Goal: Task Accomplishment & Management: Use online tool/utility

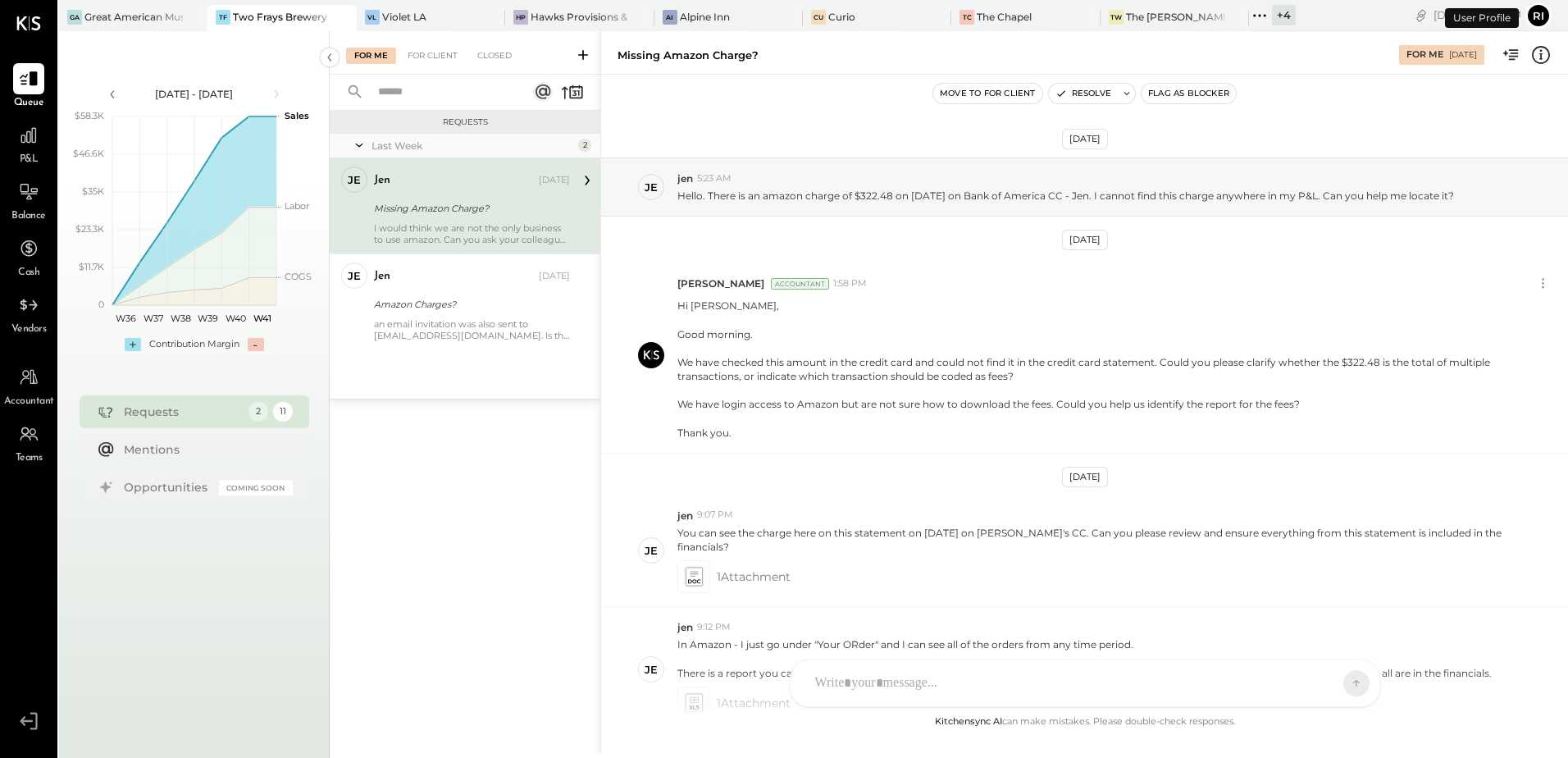
scroll to position [216, 0]
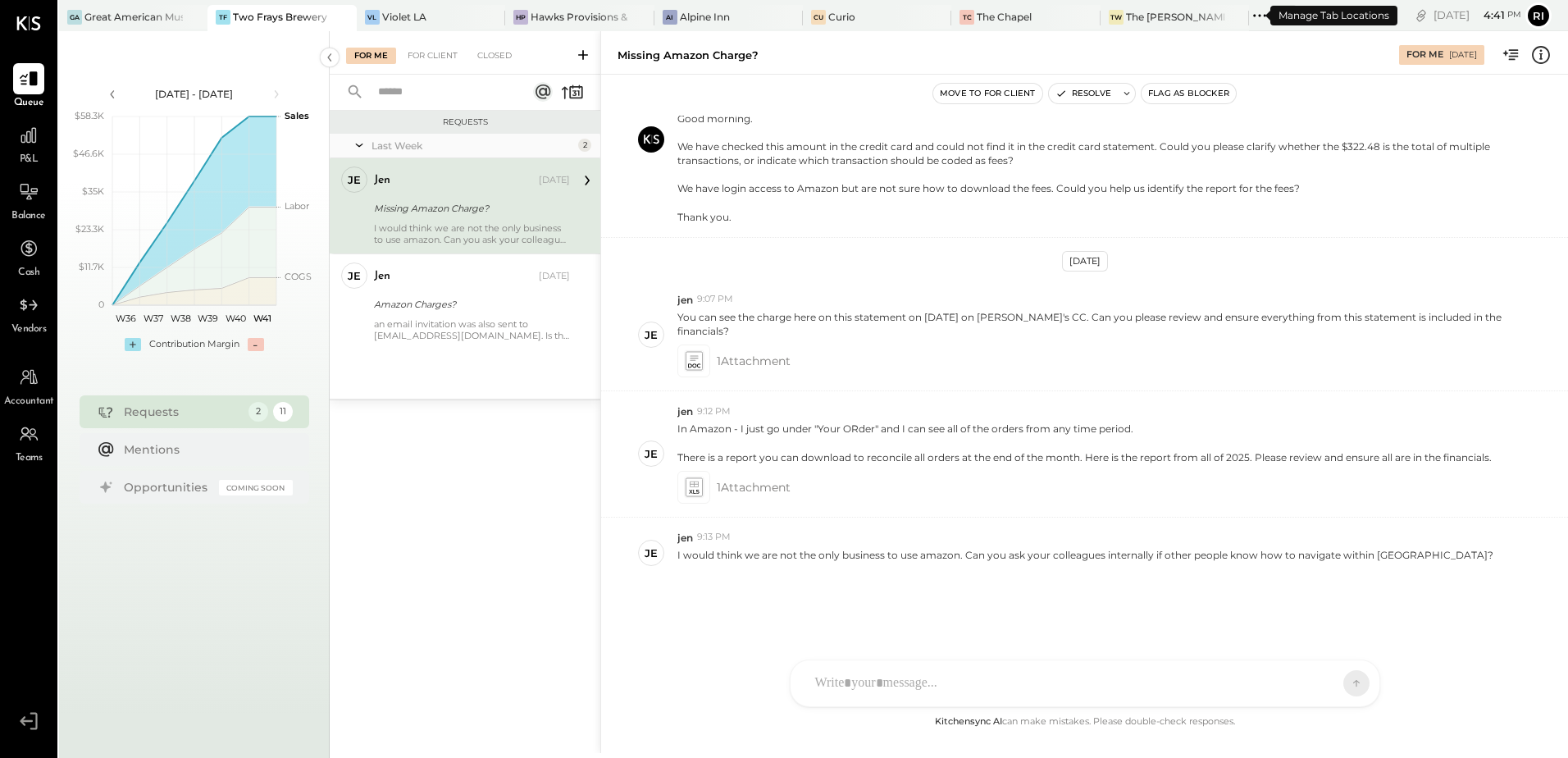
click at [1249, 16] on icon at bounding box center [1259, 15] width 21 height 21
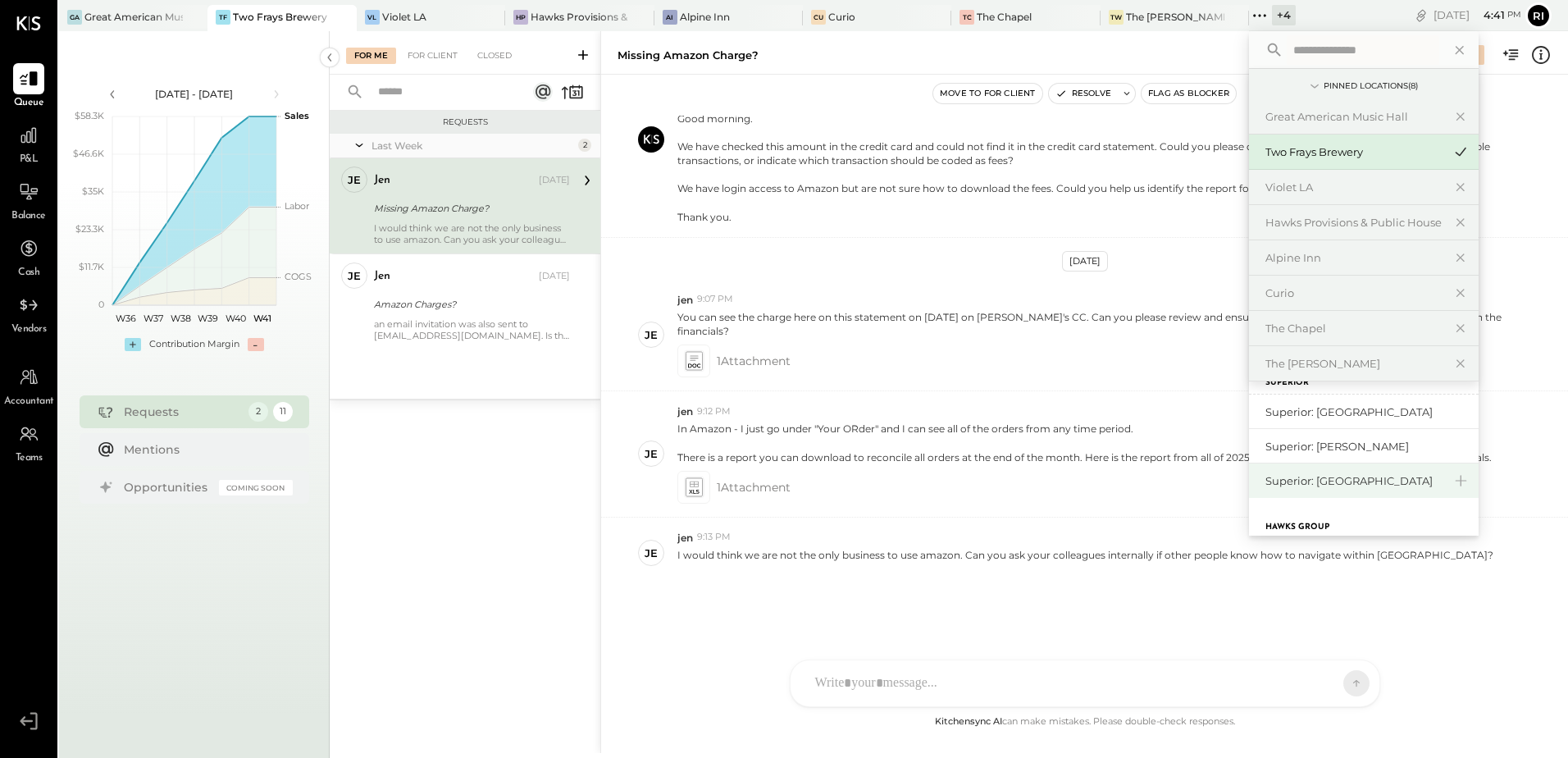
scroll to position [0, 0]
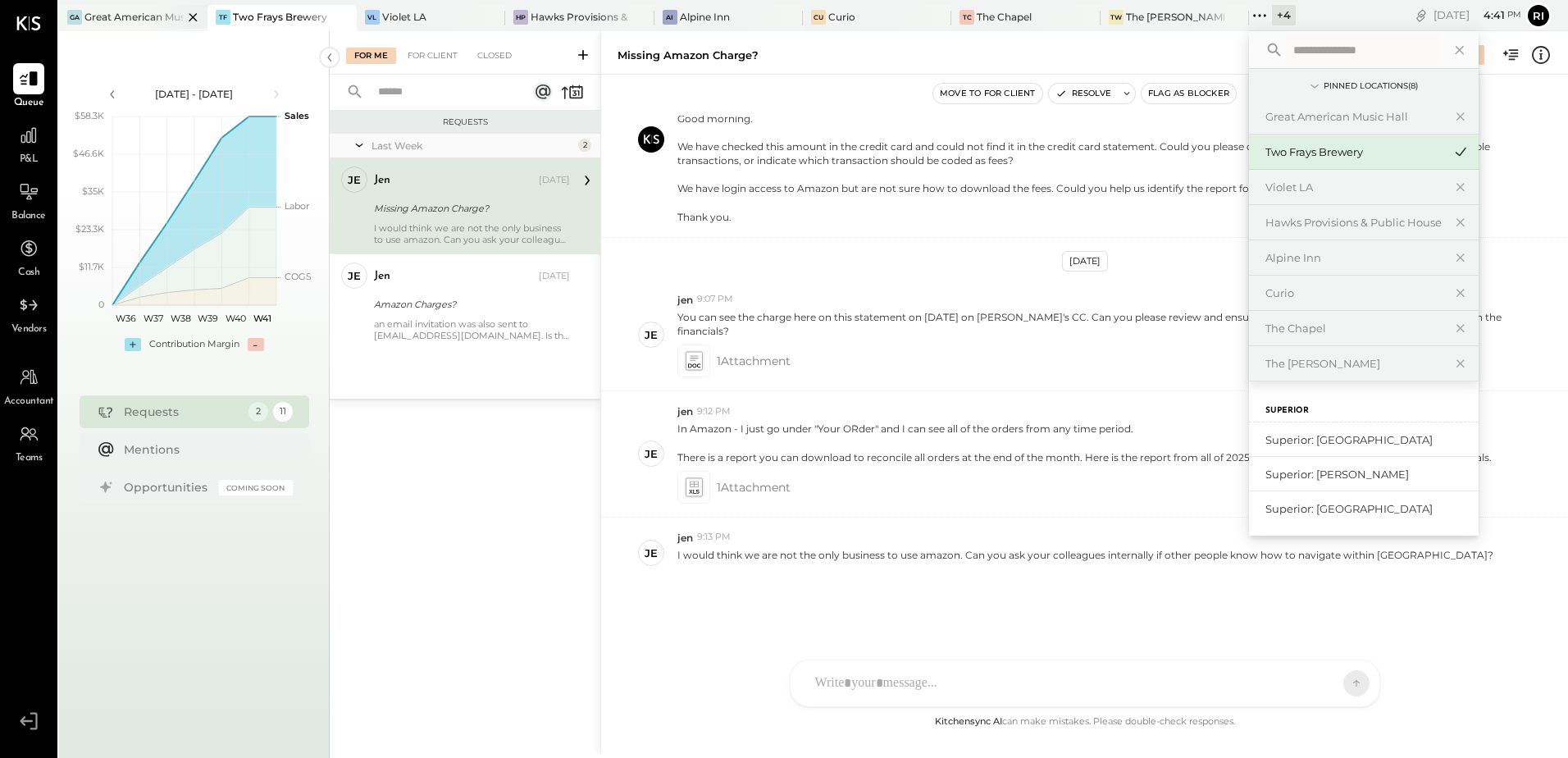
click at [167, 17] on div at bounding box center [179, 17] width 57 height 24
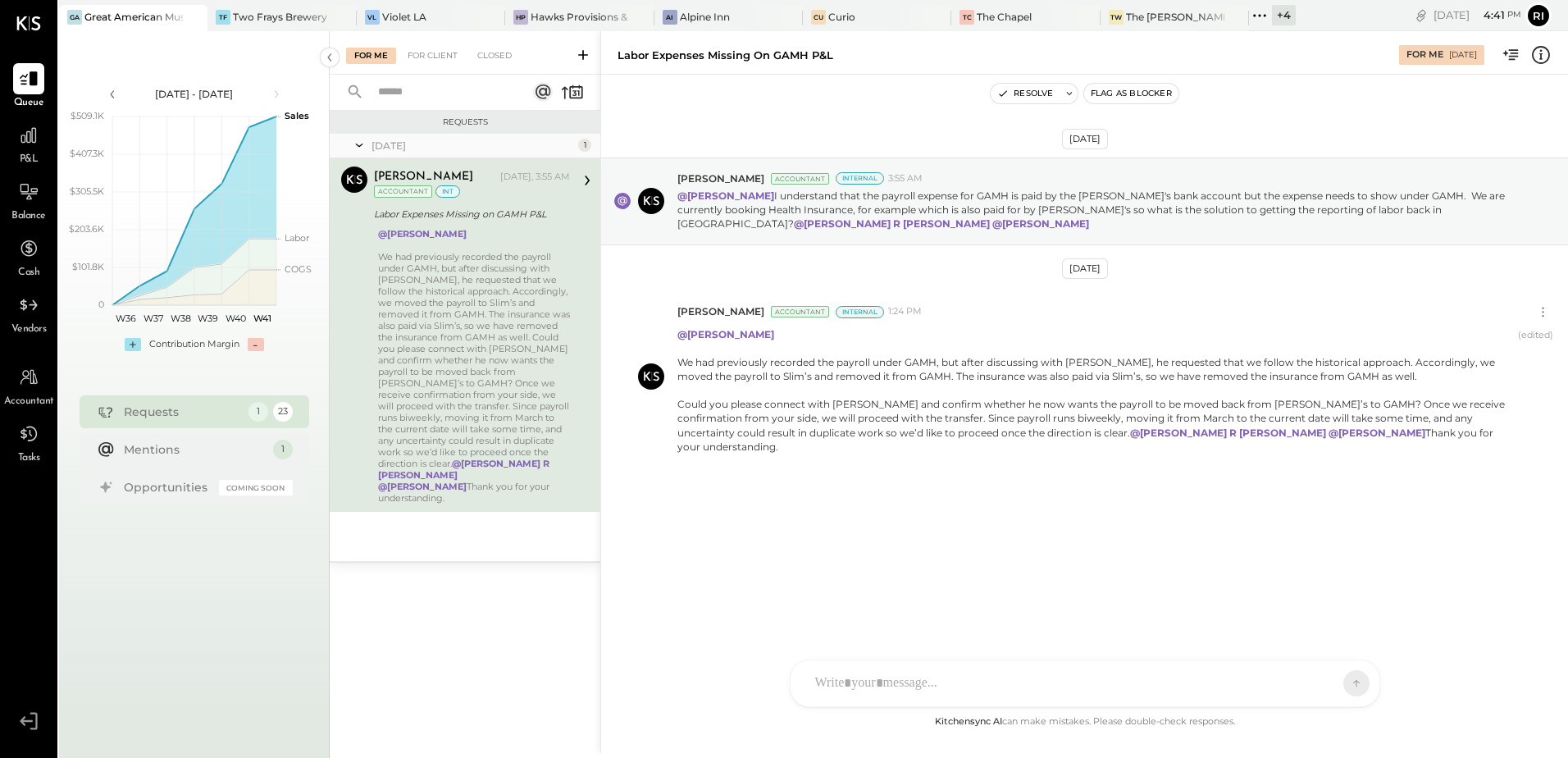
click at [410, 93] on input "text" at bounding box center [442, 92] width 149 height 27
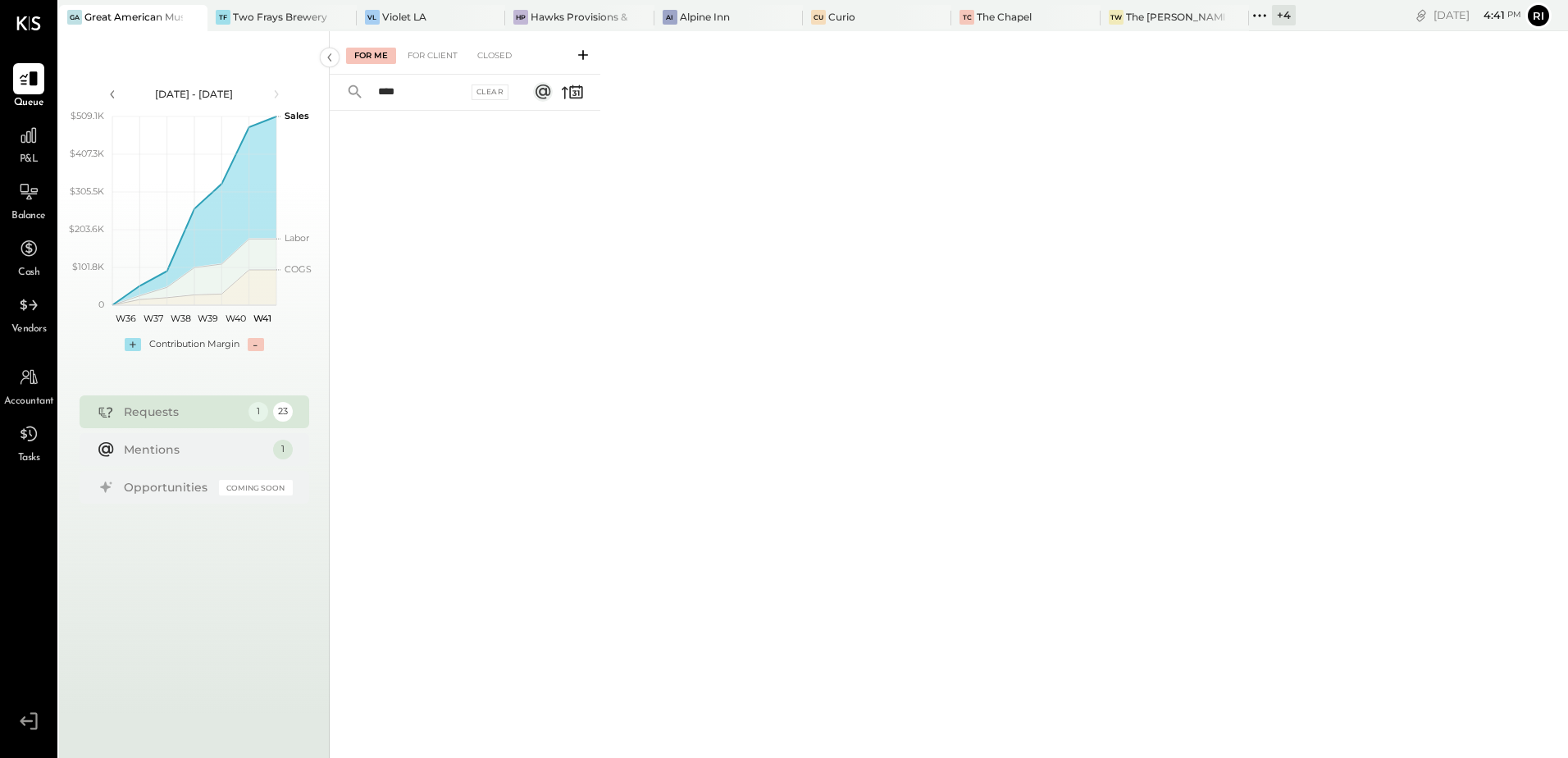
type input "****"
click at [426, 57] on div "For Client" at bounding box center [432, 56] width 66 height 17
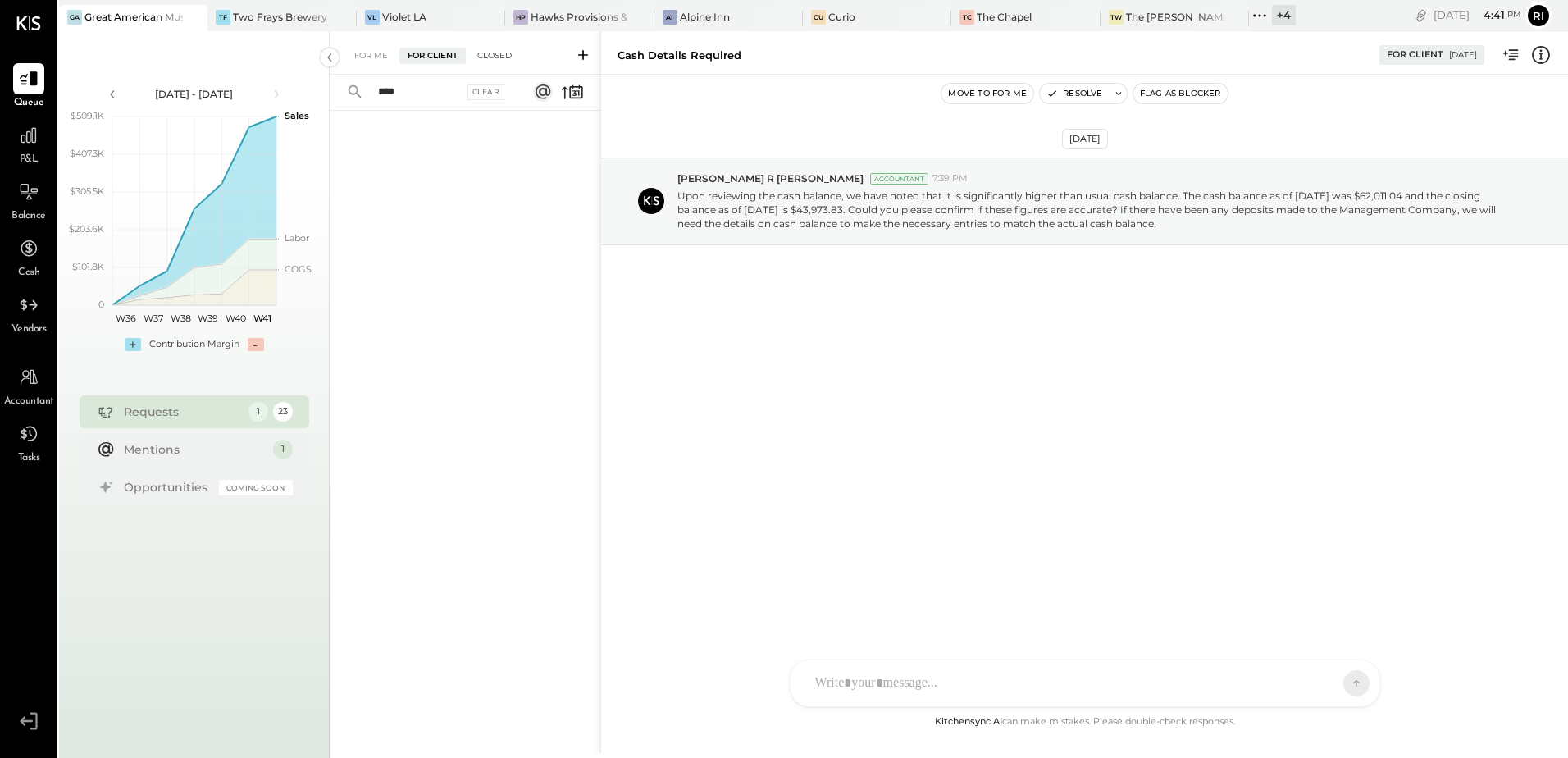
click at [492, 53] on div "Closed" at bounding box center [494, 56] width 50 height 17
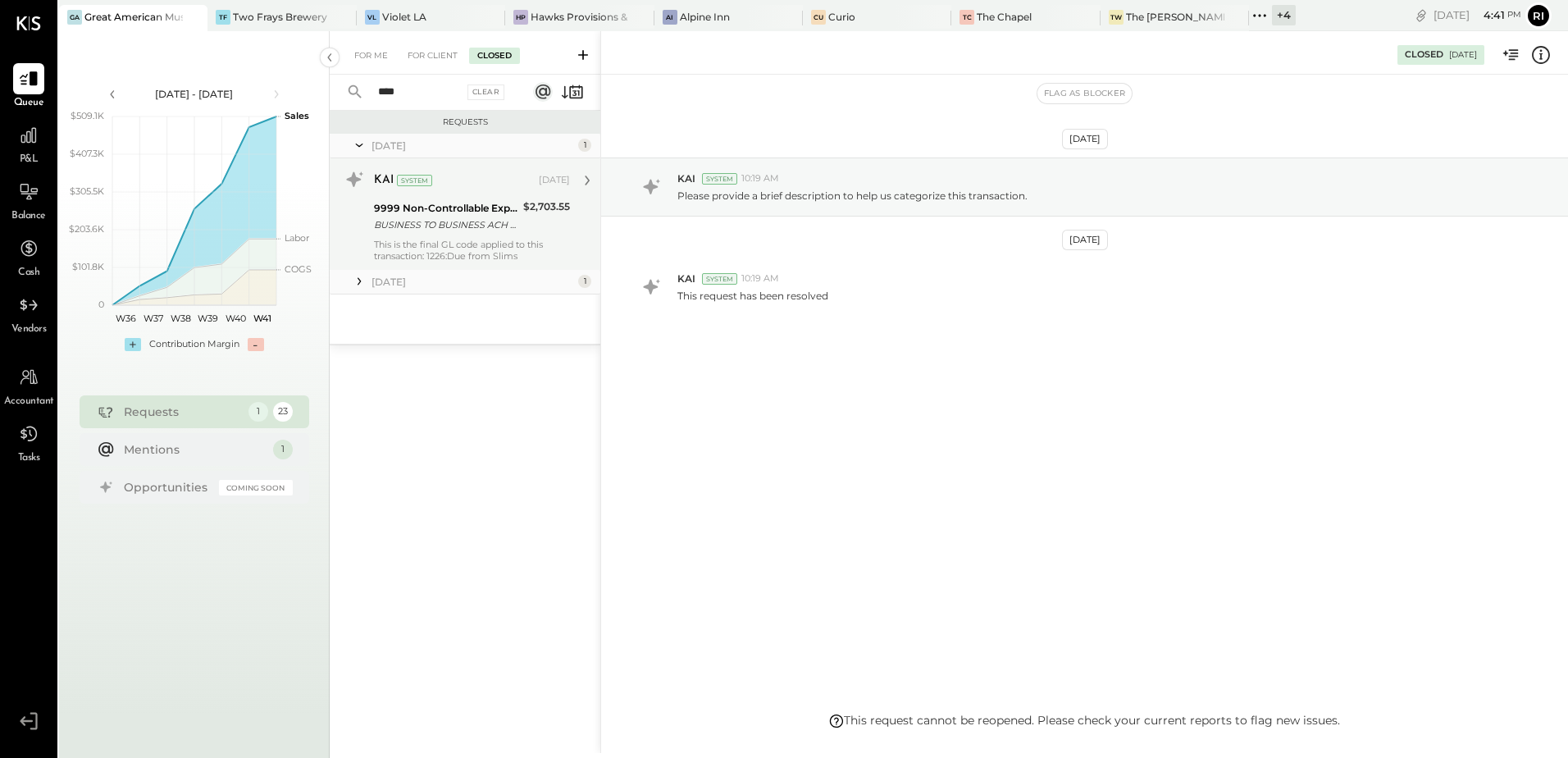
click at [471, 226] on div "BUSINESS TO BUSINESS ACH AMERICAN EXPRESS ACH PMT 250618 W2980 [PERSON_NAME]" at bounding box center [446, 225] width 145 height 17
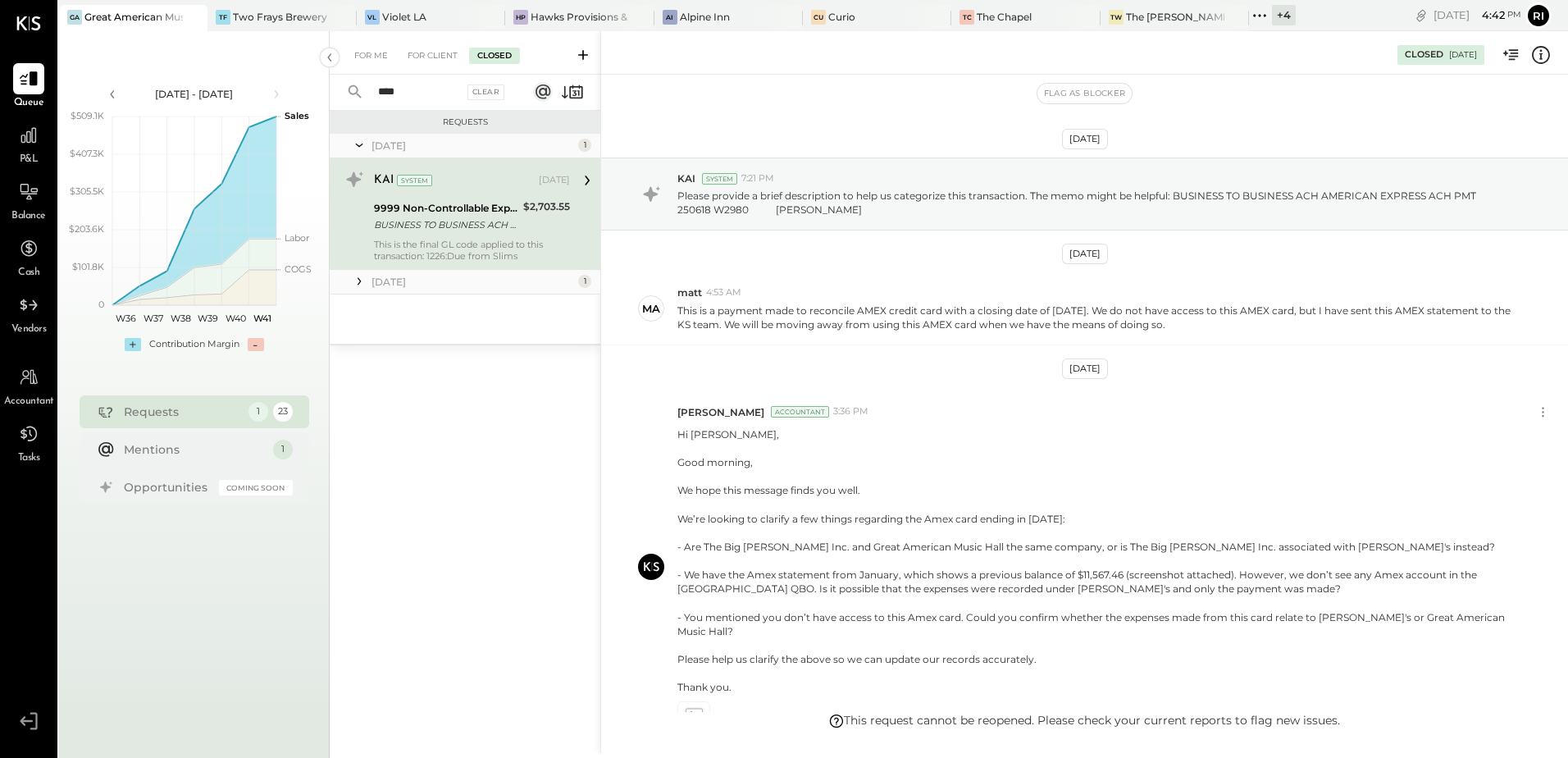
click at [481, 277] on div "[DATE]" at bounding box center [472, 282] width 203 height 14
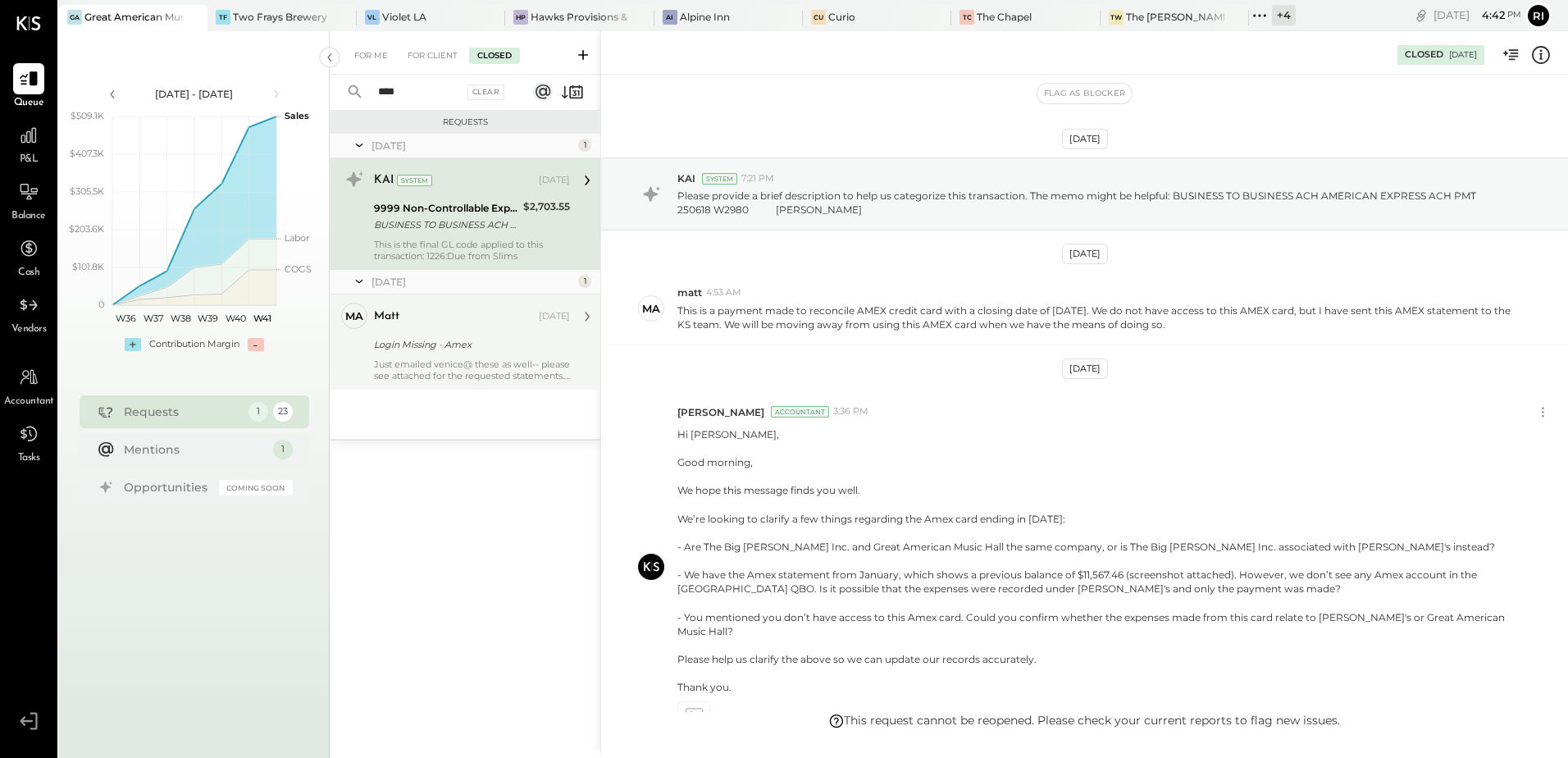
click at [451, 333] on div "[PERSON_NAME] [DATE] Login Missing - Amex Just emailed venice@ these as well-- …" at bounding box center [471, 342] width 196 height 79
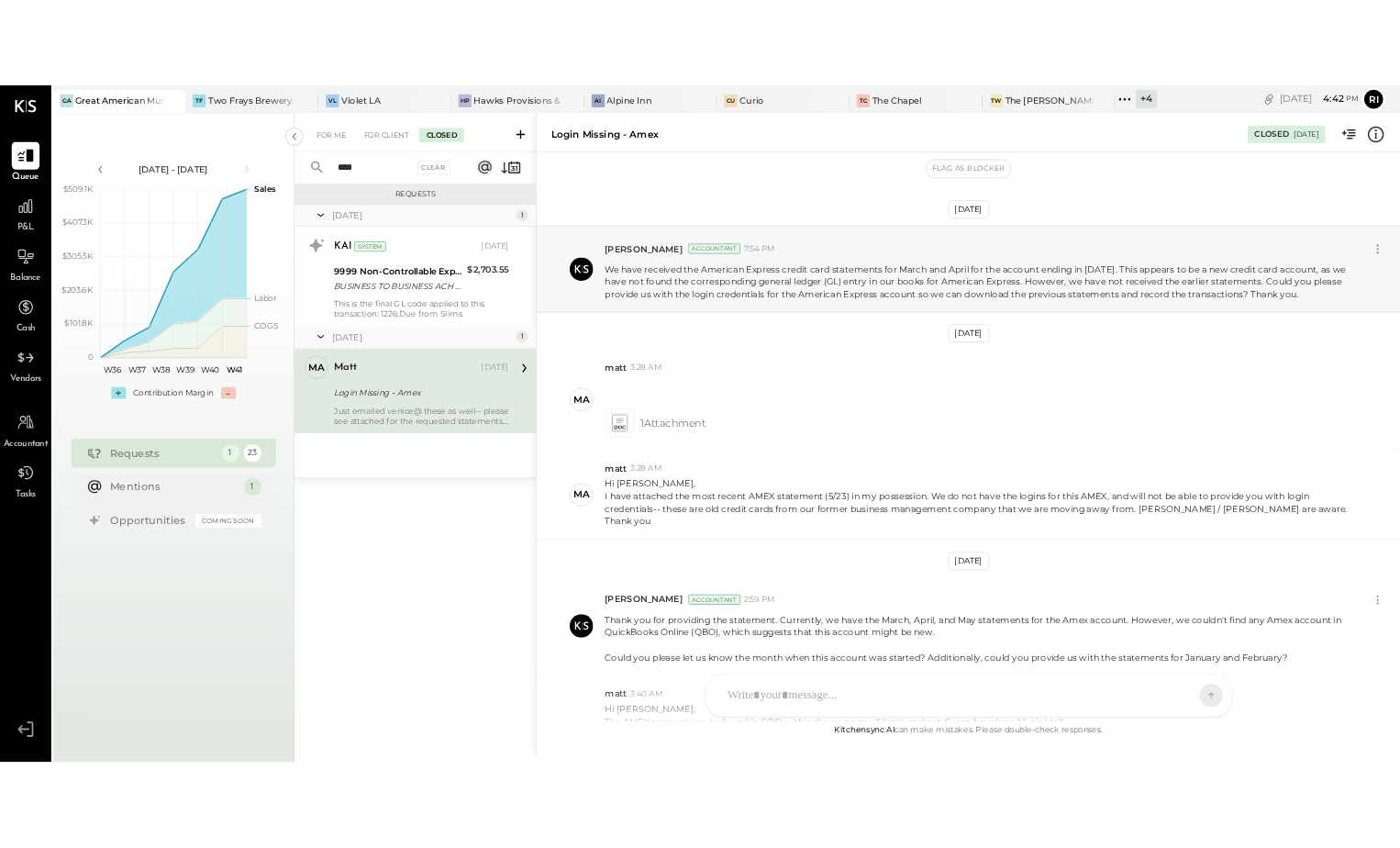
scroll to position [1025, 0]
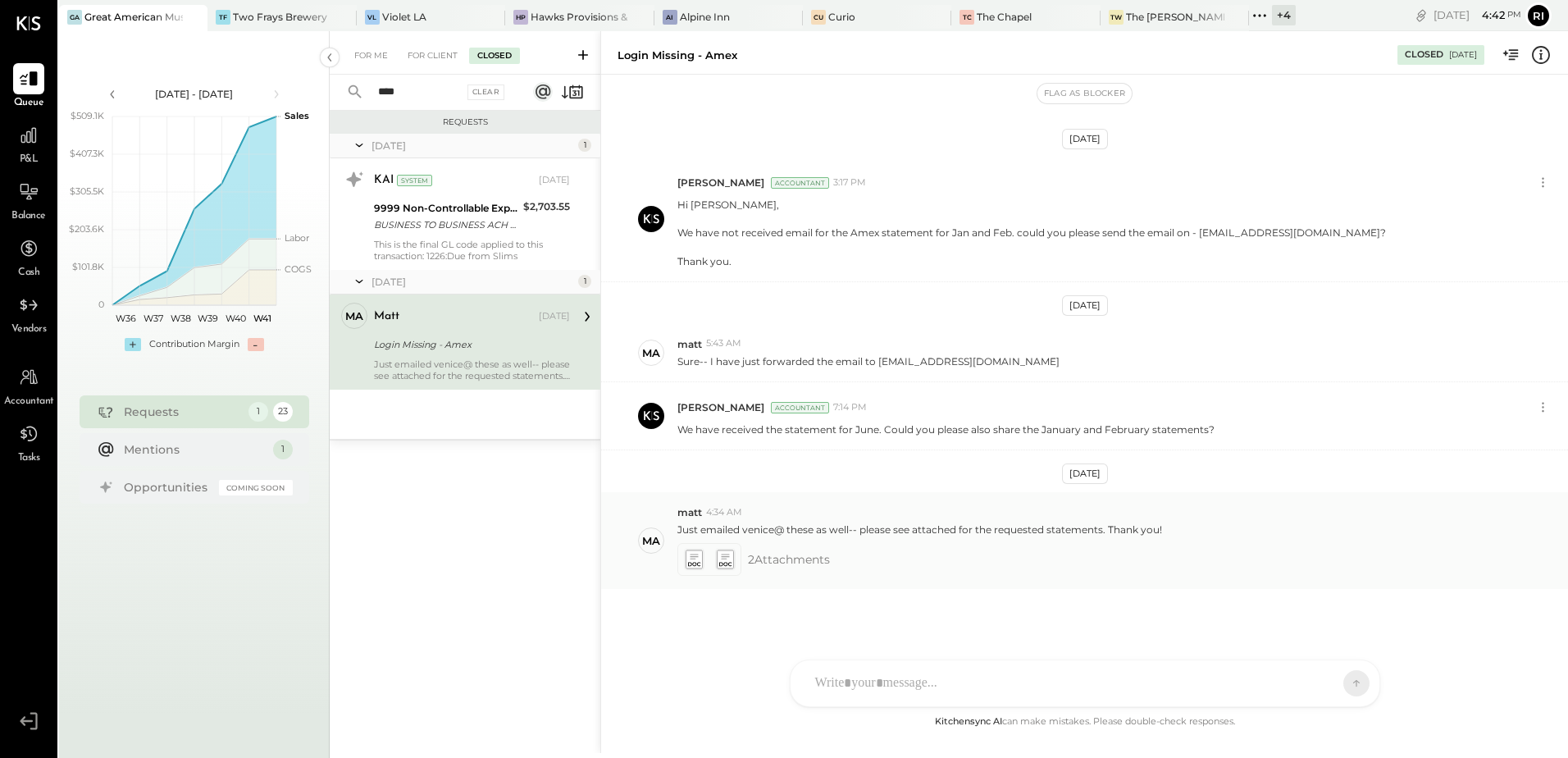
click at [692, 561] on icon at bounding box center [693, 560] width 17 height 18
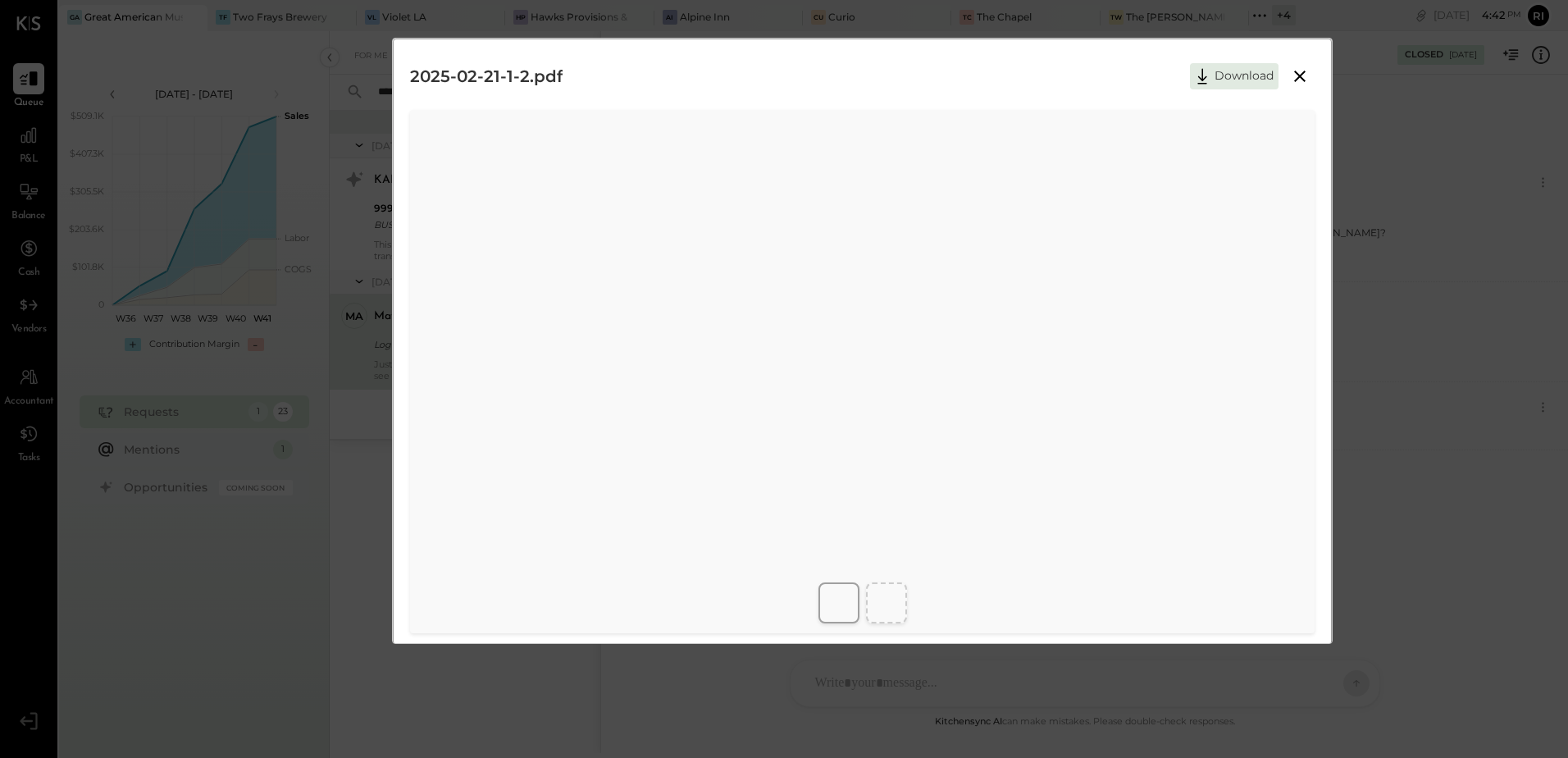
click at [869, 599] on div at bounding box center [886, 603] width 41 height 41
click at [1292, 76] on icon at bounding box center [1299, 76] width 19 height 19
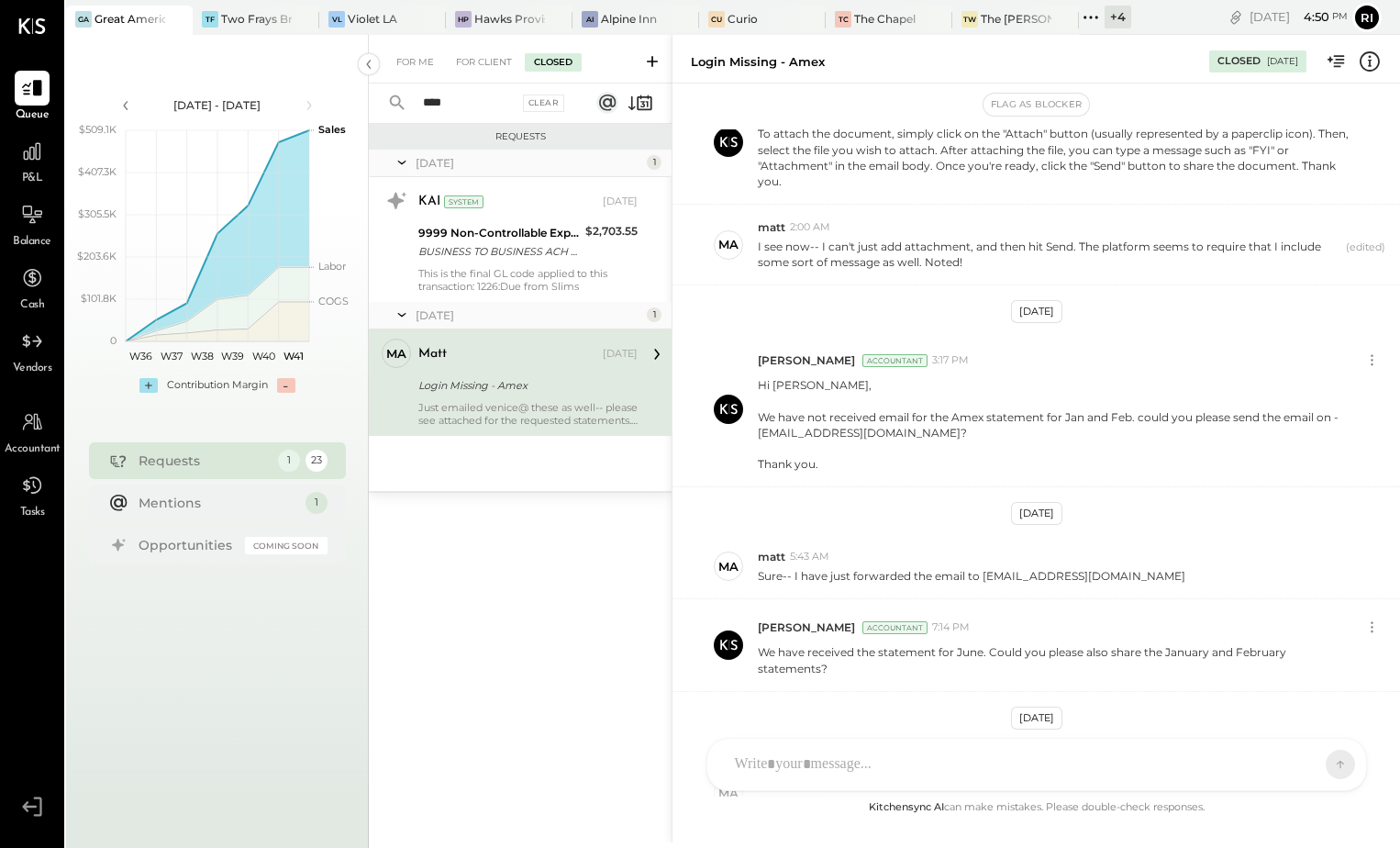
scroll to position [1166, 0]
